Goal: Transaction & Acquisition: Purchase product/service

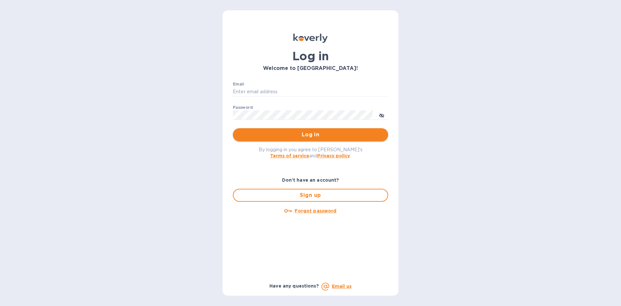
type input "rblumenthal@omnigrp.com"
click at [295, 132] on span "Log in" at bounding box center [310, 135] width 145 height 8
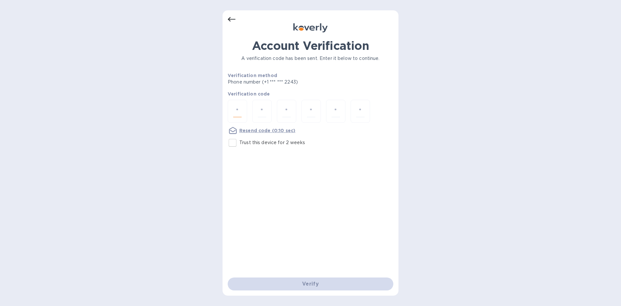
click at [237, 107] on input "number" at bounding box center [237, 111] width 8 height 12
click at [233, 147] on input "Trust this device for 2 weeks" at bounding box center [233, 143] width 14 height 14
checkbox input "true"
click at [235, 108] on input "number" at bounding box center [237, 111] width 8 height 12
type input "4"
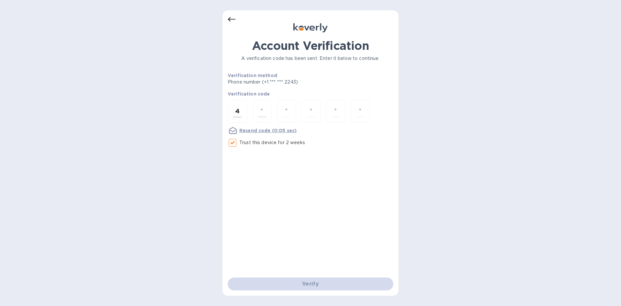
type input "9"
type input "2"
type input "5"
type input "8"
type input "6"
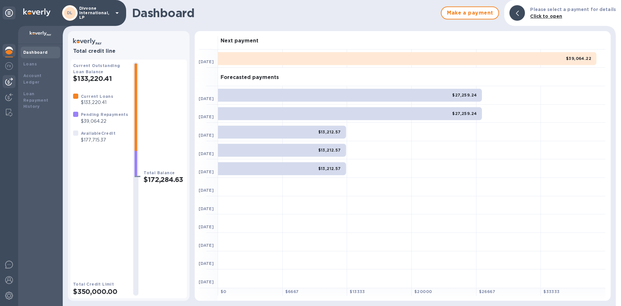
click at [13, 80] on div at bounding box center [9, 81] width 13 height 13
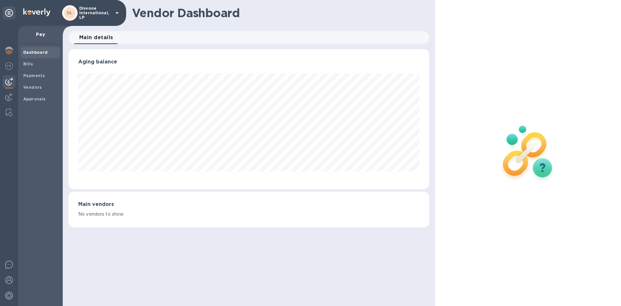
scroll to position [140, 360]
click at [13, 90] on div at bounding box center [9, 166] width 18 height 280
click at [10, 95] on img at bounding box center [9, 97] width 8 height 8
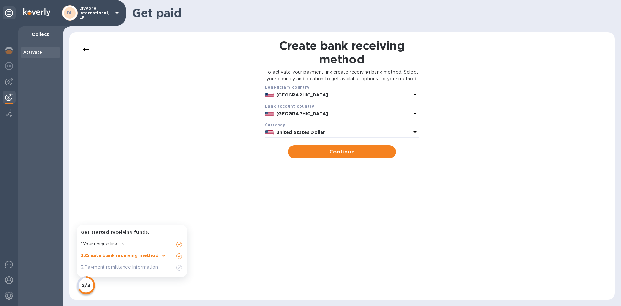
click at [17, 67] on div at bounding box center [9, 166] width 18 height 280
click at [13, 67] on div at bounding box center [9, 66] width 13 height 14
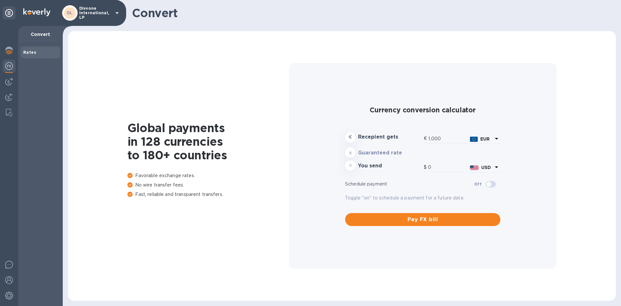
type input "1,178.98"
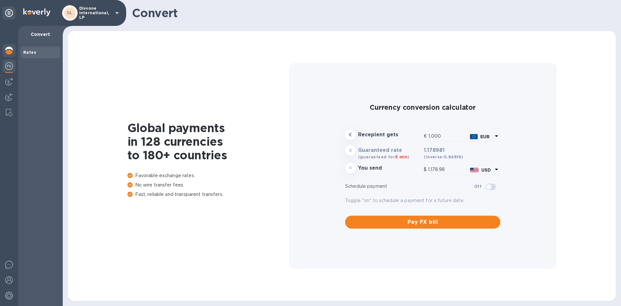
click at [9, 54] on div at bounding box center [9, 51] width 13 height 14
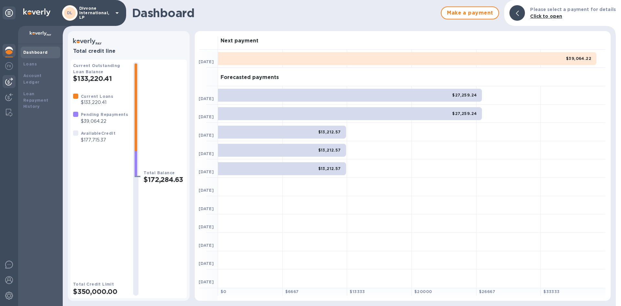
click at [11, 80] on img at bounding box center [9, 82] width 8 height 8
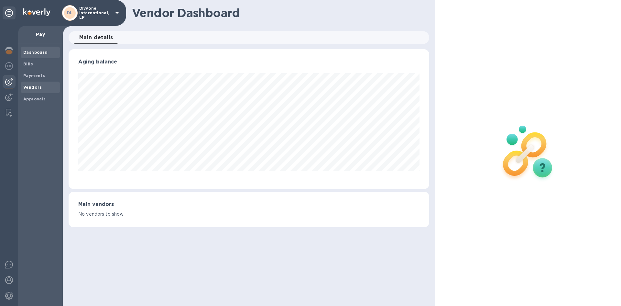
scroll to position [140, 360]
click at [30, 84] on span "Vendors" at bounding box center [32, 87] width 19 height 6
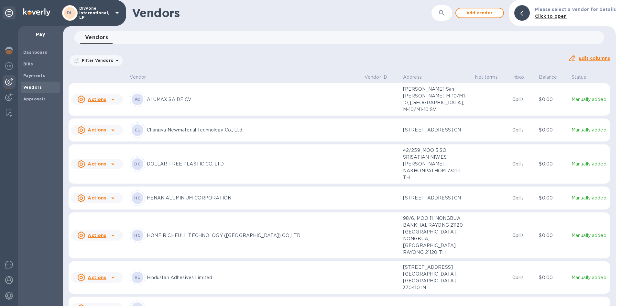
click at [441, 14] on icon "button" at bounding box center [442, 13] width 8 height 8
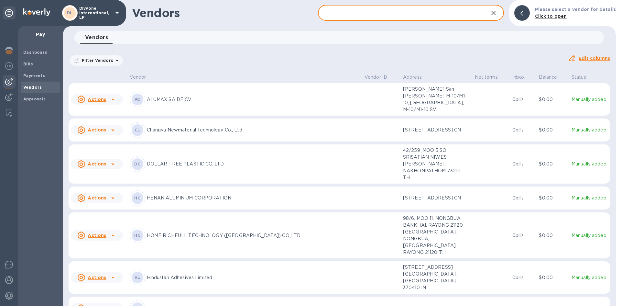
click at [185, 24] on div "Vendors ​ Add vendor Please select a vendor for details Click to open" at bounding box center [339, 13] width 553 height 26
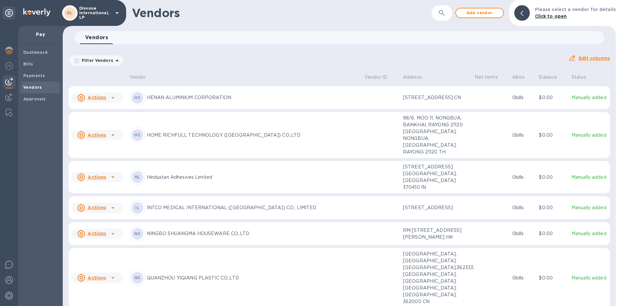
scroll to position [32, 0]
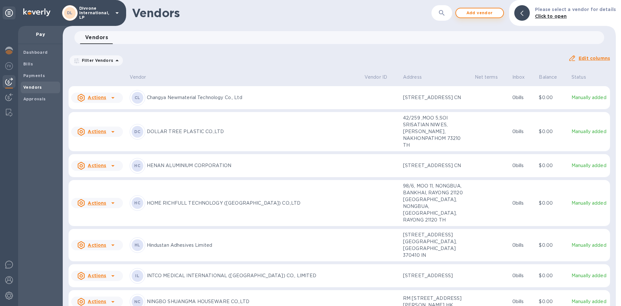
click at [487, 16] on span "Add vendor" at bounding box center [479, 13] width 37 height 8
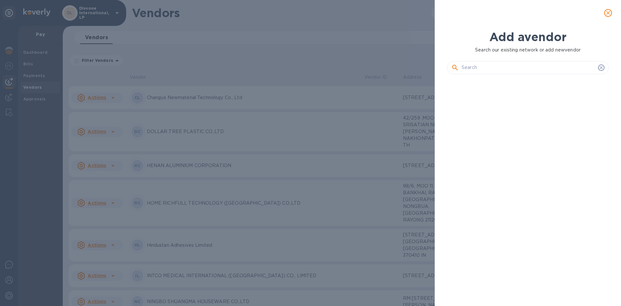
scroll to position [204, 164]
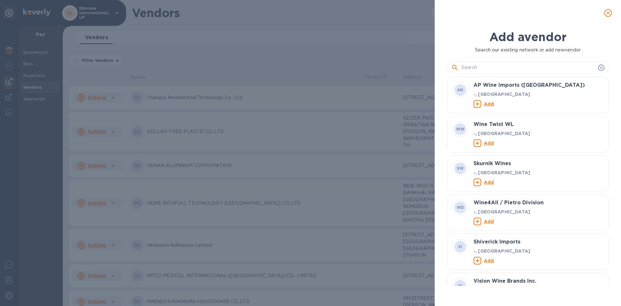
click at [488, 73] on div at bounding box center [528, 67] width 162 height 13
click at [490, 70] on input "text" at bounding box center [528, 68] width 134 height 10
paste input "KANGLONGDA VIETNAM CO.,LTD"
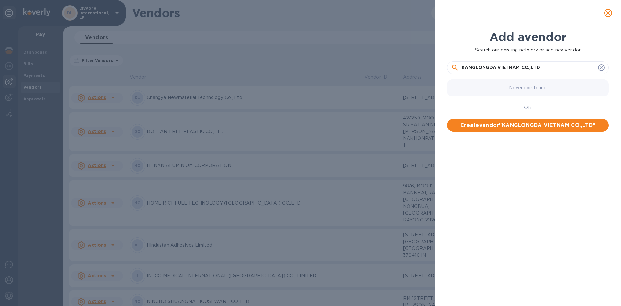
click at [531, 67] on input "KANGLONGDA VIETNAM CO.,LTD" at bounding box center [528, 68] width 134 height 10
drag, startPoint x: 555, startPoint y: 65, endPoint x: 343, endPoint y: 75, distance: 212.0
click at [341, 73] on div "Add a vendor Search our existing network or add new vendor KANGLONGDA VIETNAM C…" at bounding box center [310, 153] width 621 height 306
paste input ".,"
type input "KANGLONGDA VIETNAM CO.,LTD"
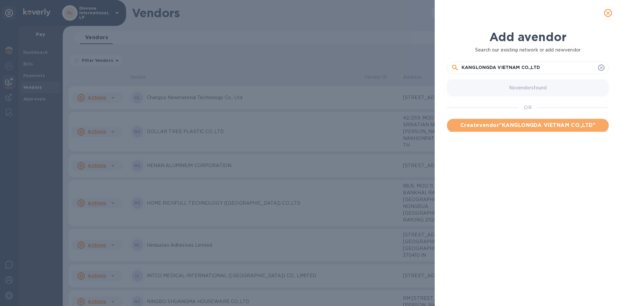
click at [522, 128] on span "Create vendor " KANGLONGDA VIETNAM CO.,LTD "" at bounding box center [527, 125] width 151 height 8
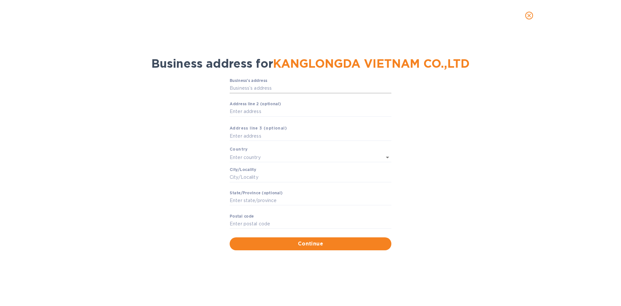
click at [265, 91] on input "Business’s аddress" at bounding box center [311, 88] width 162 height 10
paste input "Lot CN 05, [PERSON_NAME][GEOGRAPHIC_DATA] - [GEOGRAPHIC_DATA]"
type input "Lot CN 05, [PERSON_NAME][GEOGRAPHIC_DATA] - [GEOGRAPHIC_DATA]"
click at [329, 113] on input "Аddress line 2 (optional)" at bounding box center [311, 112] width 162 height 10
paste input "[PERSON_NAME][GEOGRAPHIC_DATA][PERSON_NAME][GEOGRAPHIC_DATA], [GEOGRAPHIC_DATA]"
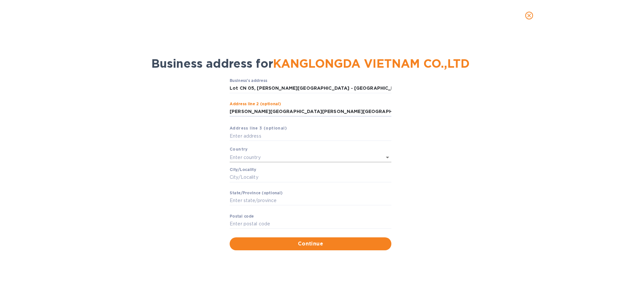
type input "[PERSON_NAME][GEOGRAPHIC_DATA][PERSON_NAME][GEOGRAPHIC_DATA], [GEOGRAPHIC_DATA]"
click at [263, 159] on input "text" at bounding box center [302, 156] width 144 height 9
click at [254, 172] on p "[GEOGRAPHIC_DATA]" at bounding box center [310, 171] width 151 height 7
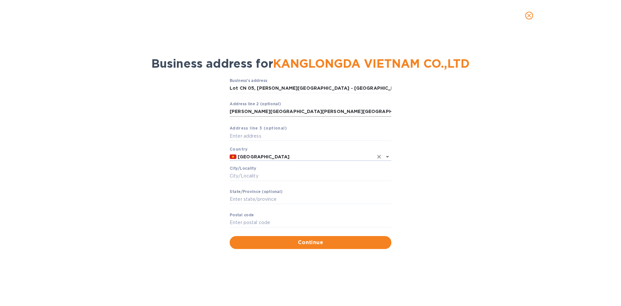
type input "[GEOGRAPHIC_DATA]"
click at [280, 111] on input "[PERSON_NAME][GEOGRAPHIC_DATA][PERSON_NAME][GEOGRAPHIC_DATA], [GEOGRAPHIC_DATA]" at bounding box center [311, 112] width 162 height 10
drag, startPoint x: 292, startPoint y: 111, endPoint x: 274, endPoint y: 109, distance: 18.6
click at [274, 109] on input "[PERSON_NAME][GEOGRAPHIC_DATA][PERSON_NAME][GEOGRAPHIC_DATA], [GEOGRAPHIC_DATA]" at bounding box center [311, 112] width 162 height 10
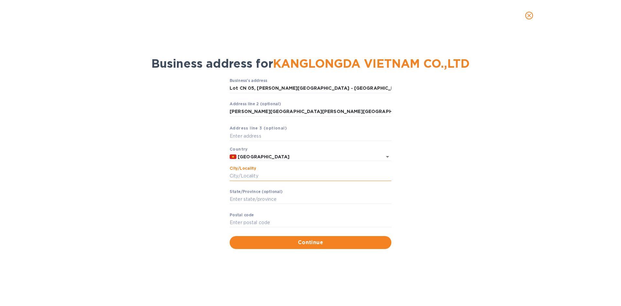
click at [256, 175] on input "Сity/Locаlity" at bounding box center [311, 176] width 162 height 10
paste input "[GEOGRAPHIC_DATA]"
type input "[GEOGRAPHIC_DATA]"
drag, startPoint x: 270, startPoint y: 112, endPoint x: 226, endPoint y: 109, distance: 44.0
click at [226, 109] on div "Business’s аddress Lot CN 05, [PERSON_NAME][GEOGRAPHIC_DATA] - [GEOGRAPHIC_DATA…" at bounding box center [310, 163] width 604 height 178
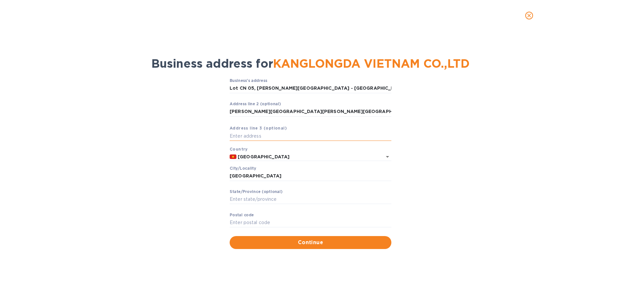
click at [287, 134] on input "text" at bounding box center [311, 136] width 162 height 10
click at [265, 223] on input "Pоstal cоde" at bounding box center [311, 223] width 162 height 10
paste input "470000"
type input "470000"
click at [395, 226] on div "Business’s аddress Lot CN 05, [PERSON_NAME][GEOGRAPHIC_DATA] - [GEOGRAPHIC_DATA…" at bounding box center [310, 163] width 604 height 178
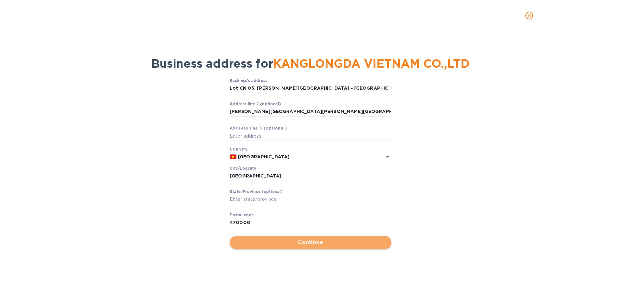
click at [359, 246] on span "Continue" at bounding box center [310, 242] width 151 height 8
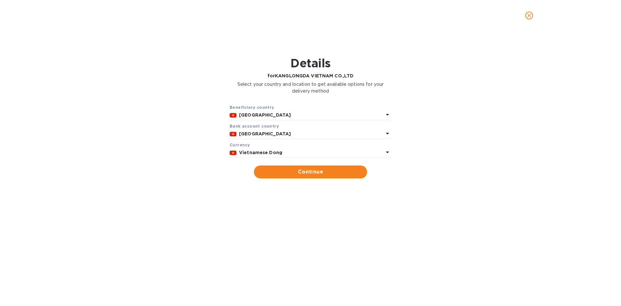
click at [278, 148] on div "Vietnamese Dong" at bounding box center [311, 152] width 147 height 9
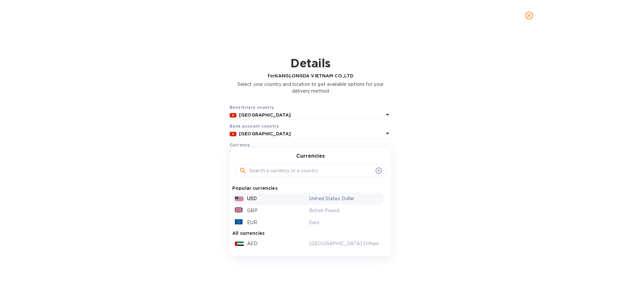
click at [264, 195] on div "USD" at bounding box center [270, 198] width 74 height 9
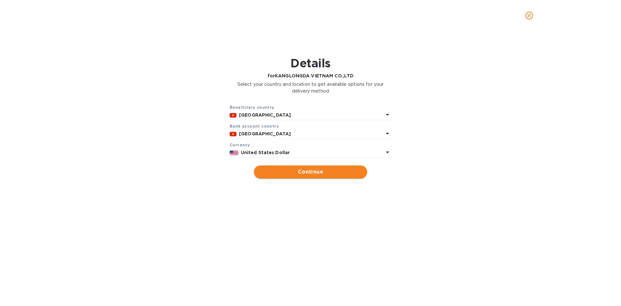
click at [285, 173] on span "Continue" at bounding box center [310, 172] width 103 height 8
type input "KANGLONGDA VIETNAM CO.,LTD"
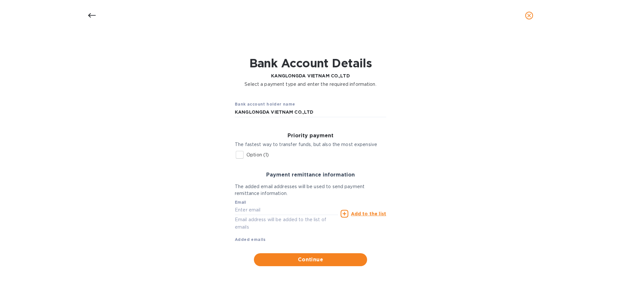
click at [242, 156] on input "Option (1)" at bounding box center [240, 155] width 14 height 14
checkbox input "true"
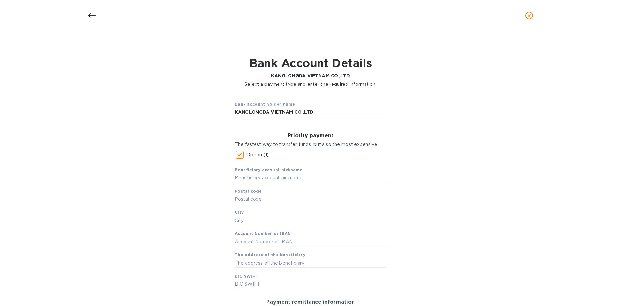
scroll to position [32, 0]
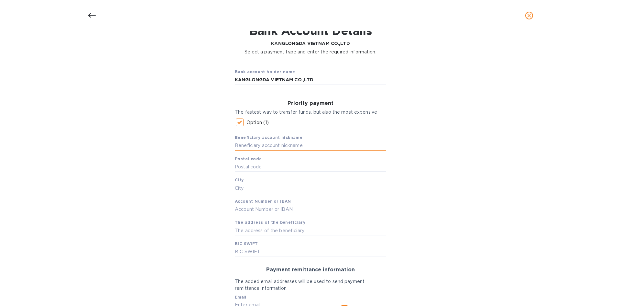
click at [258, 143] on input "text" at bounding box center [310, 146] width 151 height 10
paste input "KANGLONGDA VIETNAM CO.,LTD"
type input "KANGLONGDA VIETNAM CO.,LTD"
click at [260, 171] on input "text" at bounding box center [310, 167] width 151 height 10
paste input "470000"
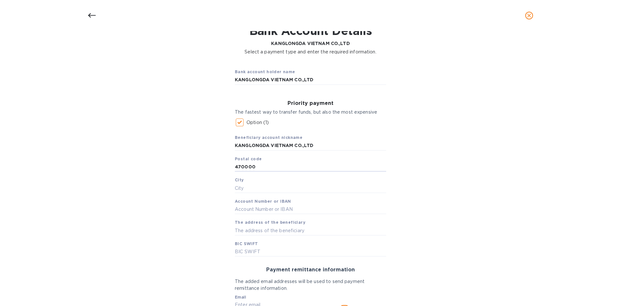
type input "470000"
click at [259, 190] on input "text" at bounding box center [310, 188] width 151 height 10
paste input "[GEOGRAPHIC_DATA]"
type input "[GEOGRAPHIC_DATA]"
click at [280, 206] on input "text" at bounding box center [310, 209] width 151 height 10
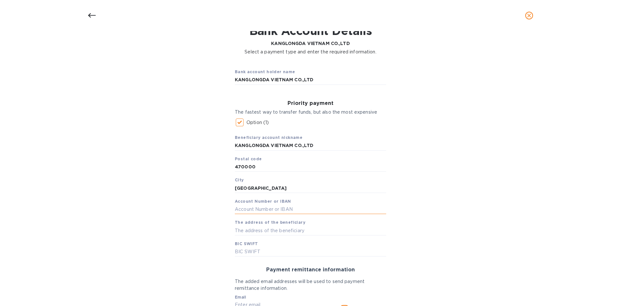
paste input "112002980075"
type input "112002980075"
click at [275, 230] on input "text" at bounding box center [310, 230] width 151 height 10
paste input "Lot CN 05, [PERSON_NAME][GEOGRAPHIC_DATA] - [GEOGRAPHIC_DATA], [PERSON_NAME][GE…"
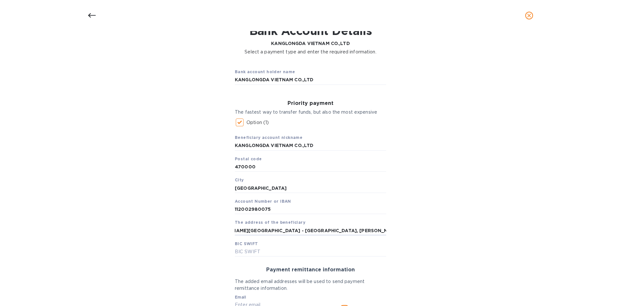
type input "Lot CN 05, [PERSON_NAME][GEOGRAPHIC_DATA] - [GEOGRAPHIC_DATA], [PERSON_NAME][GE…"
click at [246, 252] on input "text" at bounding box center [310, 252] width 151 height 10
paste input "[SWIFT_CODE]"
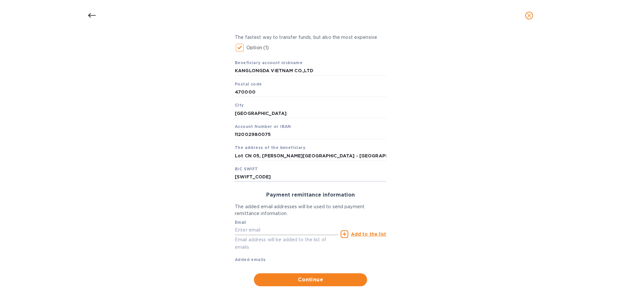
scroll to position [107, 0]
type input "[SWIFT_CODE]"
click at [246, 232] on input "text" at bounding box center [286, 230] width 103 height 10
type input "r"
type input "[EMAIL_ADDRESS][DOMAIN_NAME]"
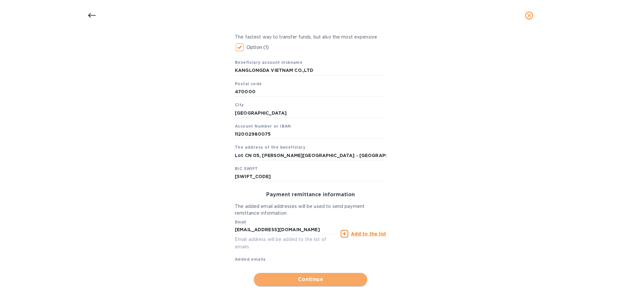
click at [315, 277] on span "Continue" at bounding box center [310, 279] width 103 height 8
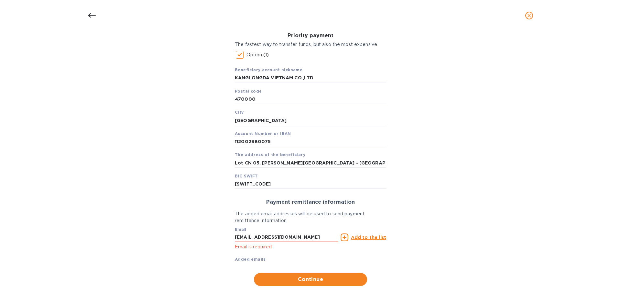
click at [366, 239] on u "Add to the list" at bounding box center [368, 236] width 35 height 5
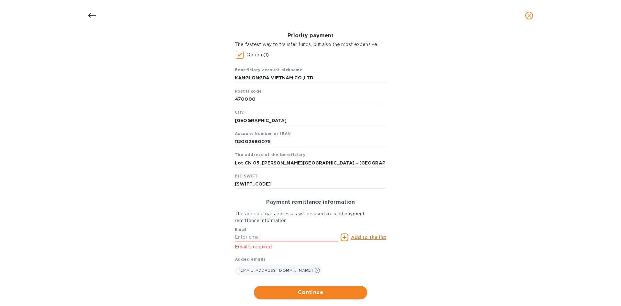
click at [315, 292] on span "Continue" at bounding box center [310, 292] width 103 height 8
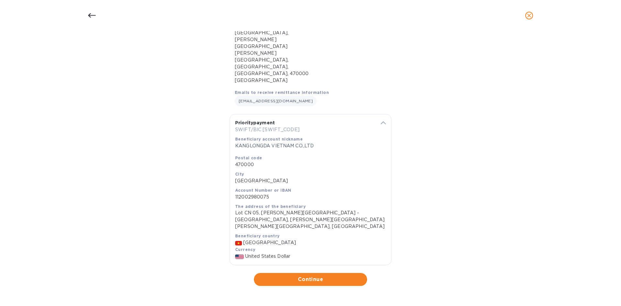
scroll to position [49, 0]
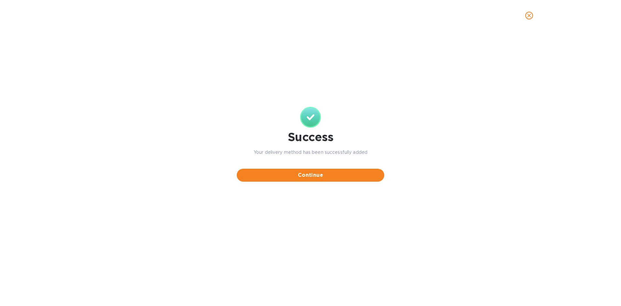
scroll to position [0, 0]
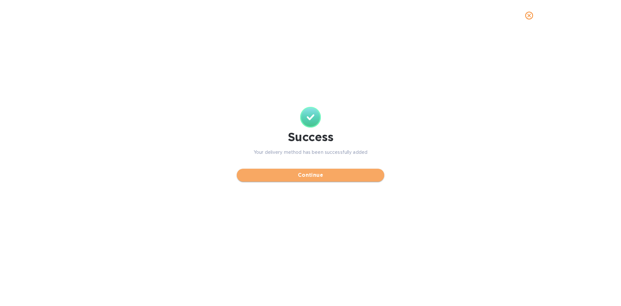
click at [315, 178] on span "Continue" at bounding box center [310, 175] width 137 height 8
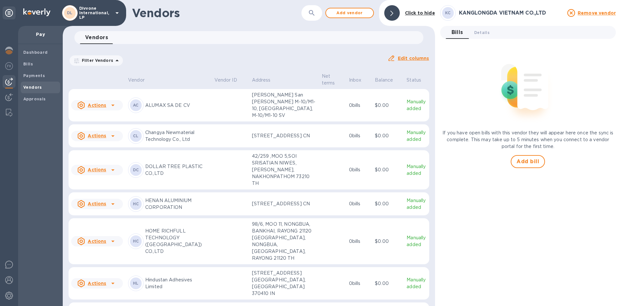
click at [237, 57] on div "Filter Vendors Auto pay: All" at bounding box center [226, 60] width 314 height 12
click at [524, 161] on span "Add bill" at bounding box center [527, 161] width 23 height 8
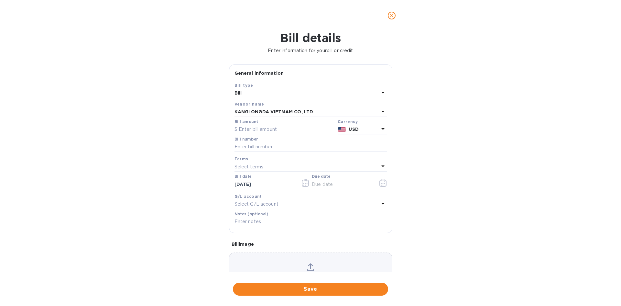
click at [253, 129] on input "text" at bounding box center [284, 129] width 101 height 10
type input "76,350.50"
click at [246, 147] on input "text" at bounding box center [310, 147] width 152 height 10
paste input "VNKLD01256"
click at [281, 147] on input "VNKLD01256" at bounding box center [310, 147] width 152 height 10
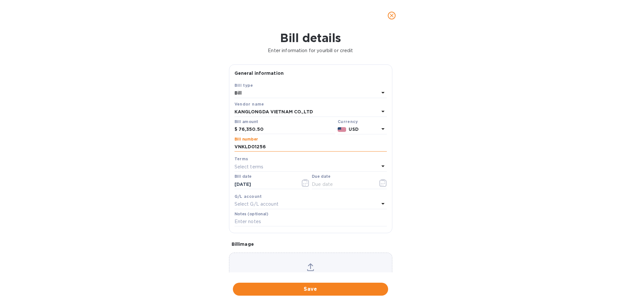
paste input "OMN1046"
type input "VNKLD01256 OMN1046"
click at [281, 164] on div "Select terms" at bounding box center [306, 166] width 145 height 9
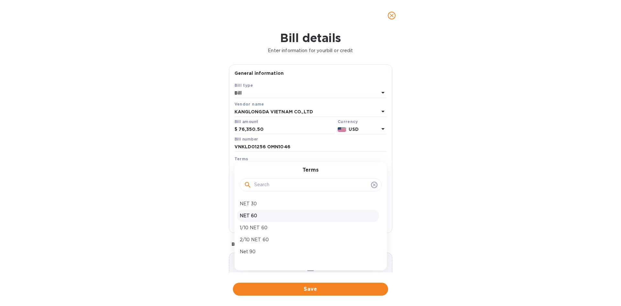
click at [262, 215] on p "NET 60" at bounding box center [308, 215] width 137 height 7
type input "[DATE]"
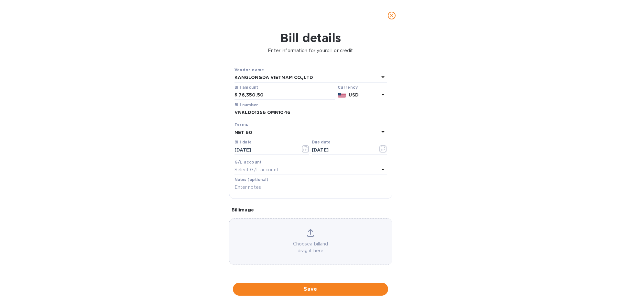
scroll to position [35, 0]
click at [310, 172] on div "Select G/L account" at bounding box center [306, 169] width 145 height 9
click at [459, 182] on div "Bill details Enter information for your bill or credit General information Save…" at bounding box center [310, 168] width 621 height 275
click at [309, 245] on p "Choose a bill and drag it here" at bounding box center [310, 247] width 163 height 14
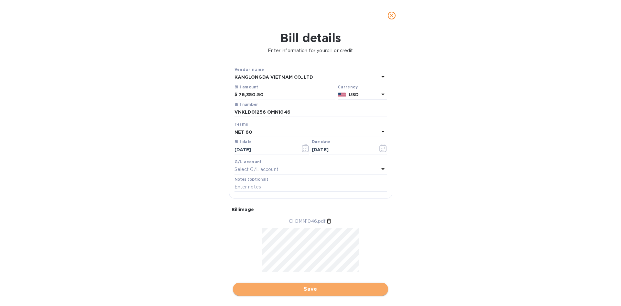
click at [308, 287] on span "Save" at bounding box center [310, 289] width 145 height 8
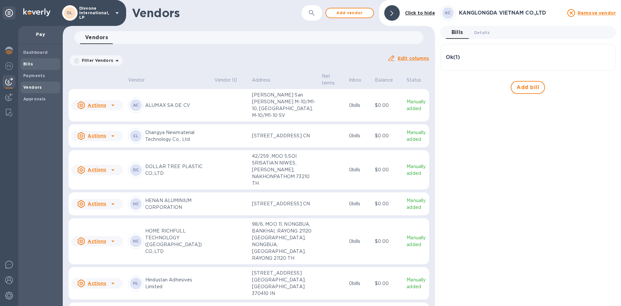
click at [43, 65] on span "Bills" at bounding box center [40, 64] width 34 height 6
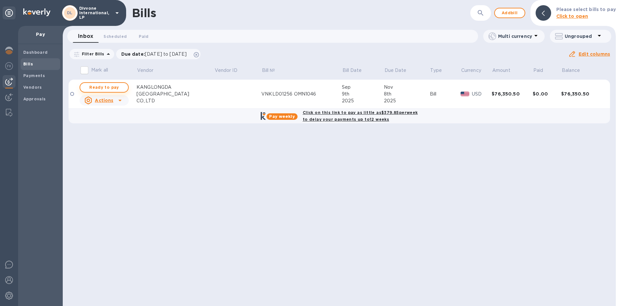
click at [107, 88] on span "Ready to pay" at bounding box center [104, 87] width 38 height 8
checkbox input "true"
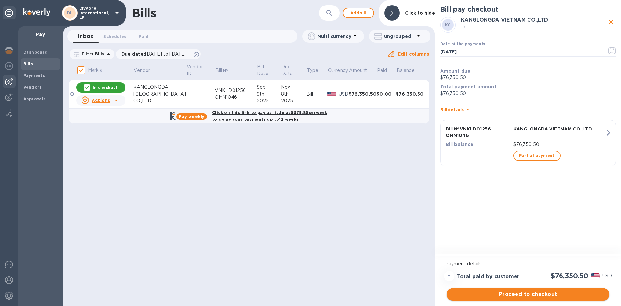
click at [546, 294] on span "Proceed to checkout" at bounding box center [528, 294] width 152 height 8
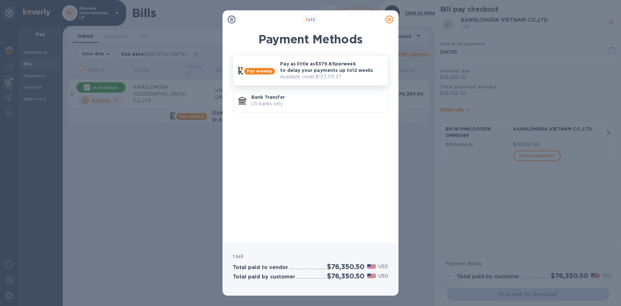
click at [316, 70] on p "Pay as little as $379.85 per week to delay your payments up to 12 weeks" at bounding box center [331, 66] width 102 height 13
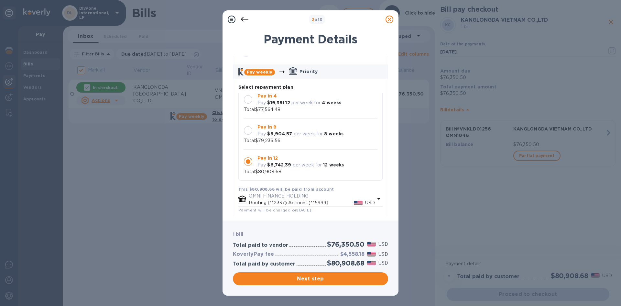
scroll to position [32, 0]
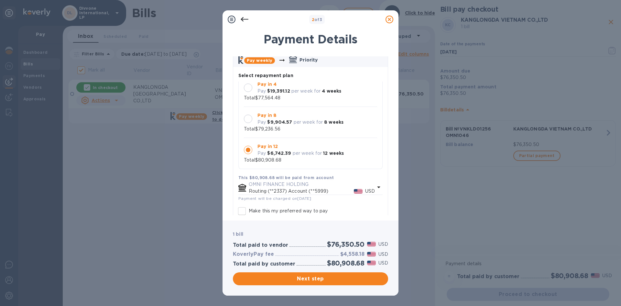
click at [287, 122] on b "$9,904.57" at bounding box center [279, 121] width 25 height 5
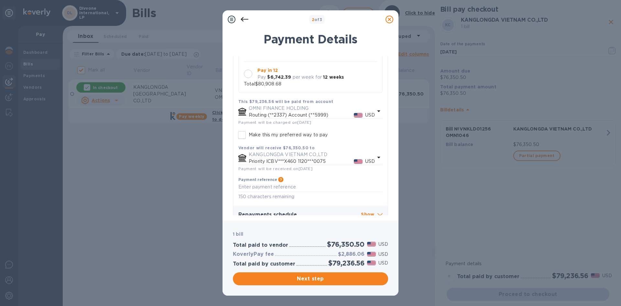
scroll to position [117, 0]
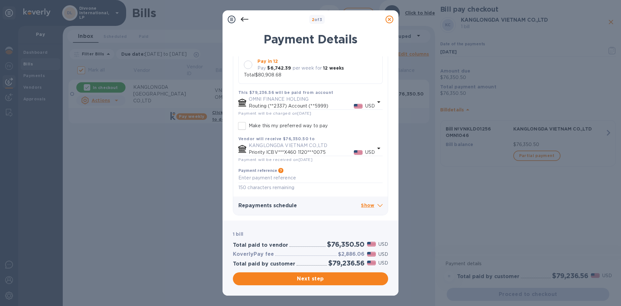
click at [353, 251] on h3 "$2,886.06" at bounding box center [351, 254] width 27 height 6
copy h3 "2,886.06"
click at [367, 205] on p "Show" at bounding box center [372, 205] width 22 height 8
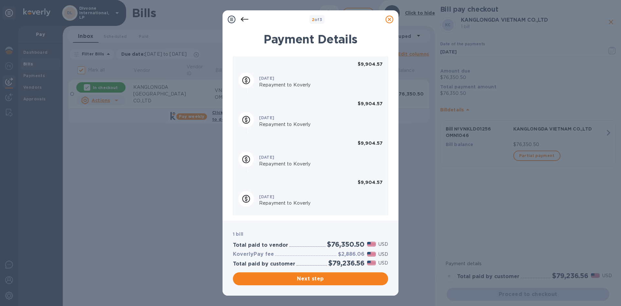
scroll to position [472, 0]
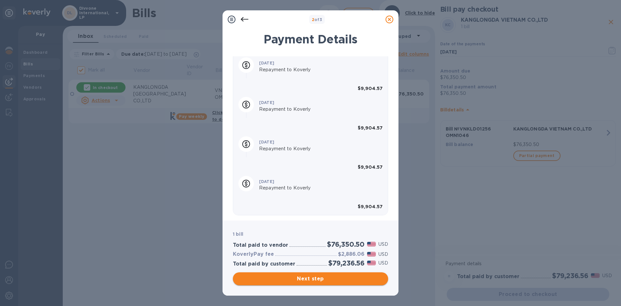
click at [306, 279] on span "Next step" at bounding box center [310, 279] width 145 height 8
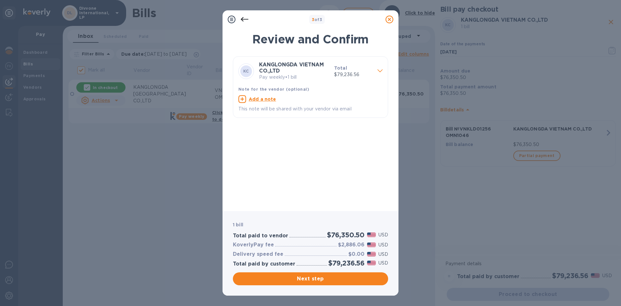
click at [378, 69] on icon at bounding box center [379, 70] width 5 height 3
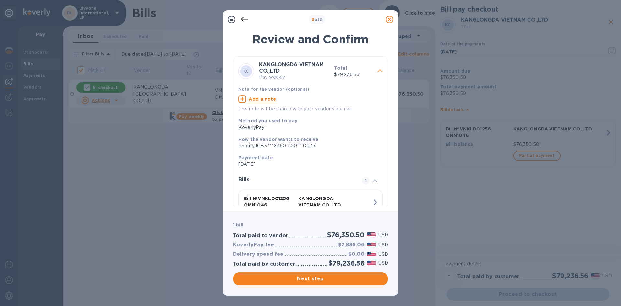
scroll to position [35, 0]
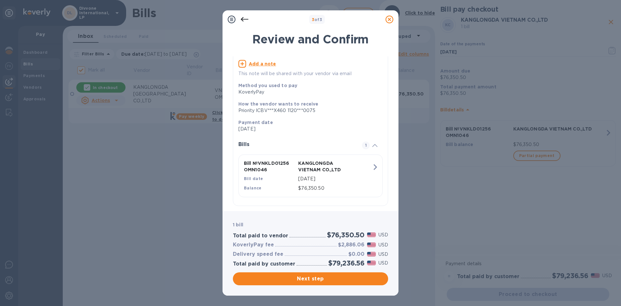
click at [319, 274] on button "Next step" at bounding box center [310, 278] width 155 height 13
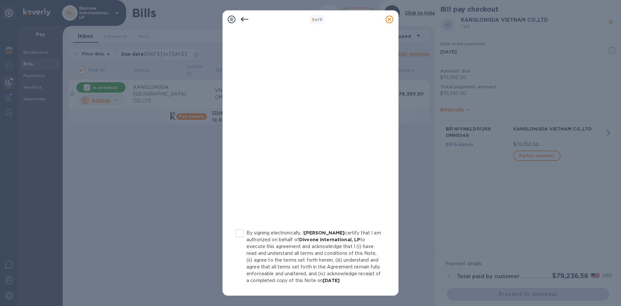
scroll to position [63, 0]
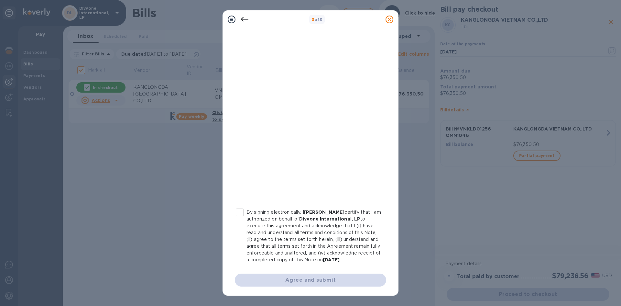
click at [239, 206] on input "By signing electronically, I [PERSON_NAME] certify that I am authorized on beha…" at bounding box center [240, 212] width 14 height 14
checkbox input "true"
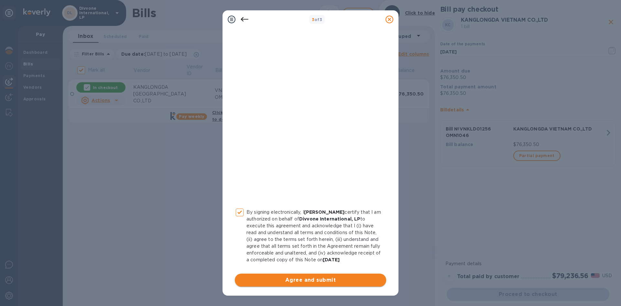
click at [325, 283] on span "Agree and submit" at bounding box center [310, 280] width 141 height 8
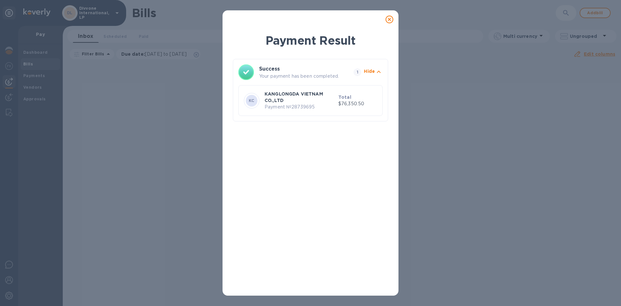
click at [388, 19] on icon at bounding box center [389, 20] width 8 height 8
